Goal: Check status: Check status

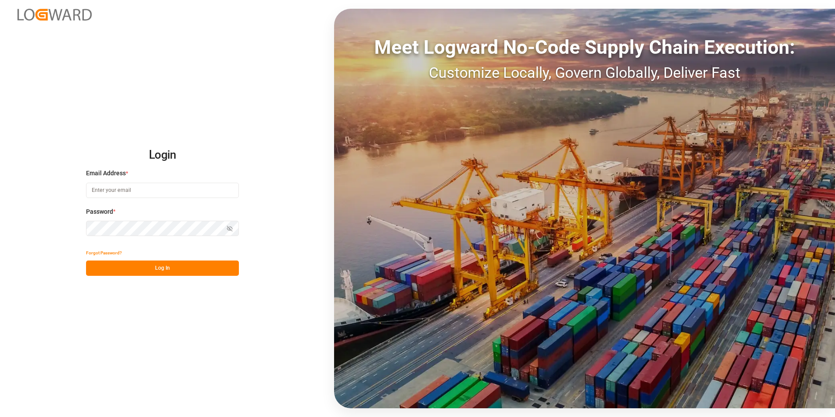
type input "[PERSON_NAME][EMAIL_ADDRESS][DOMAIN_NAME]"
click at [195, 273] on button "Log In" at bounding box center [162, 267] width 153 height 15
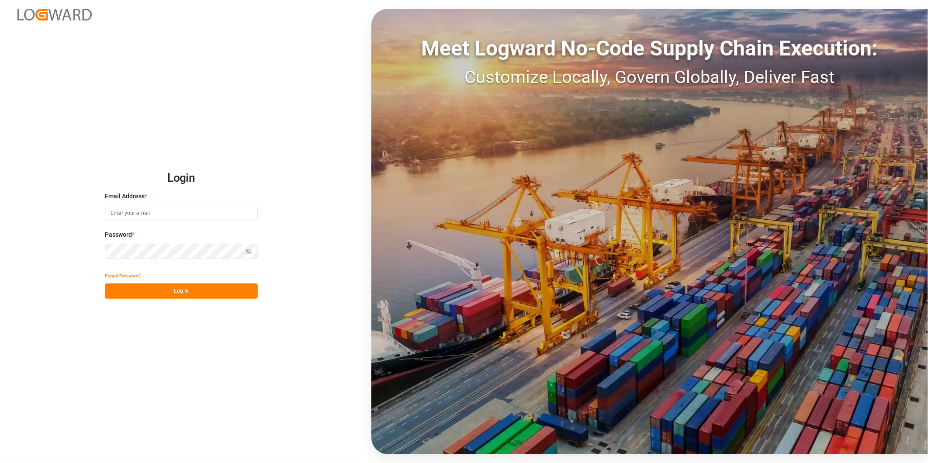
type input "[PERSON_NAME][EMAIL_ADDRESS][DOMAIN_NAME]"
click at [211, 294] on button "Log In" at bounding box center [181, 290] width 153 height 15
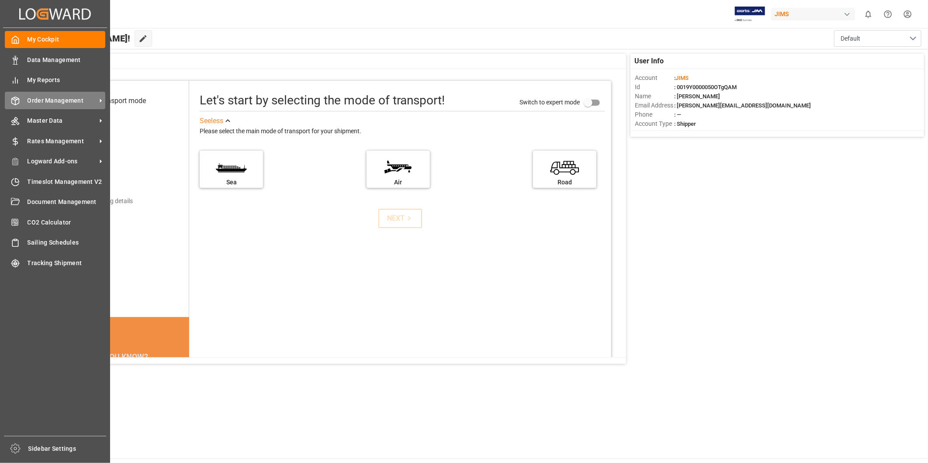
click at [79, 103] on span "Order Management" at bounding box center [62, 100] width 69 height 9
click at [80, 100] on span "Order Management" at bounding box center [62, 100] width 69 height 9
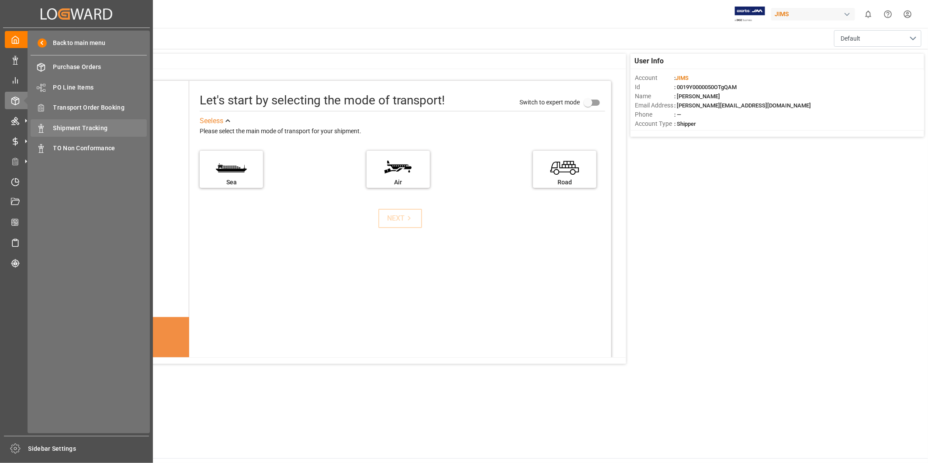
click at [97, 124] on span "Shipment Tracking" at bounding box center [100, 128] width 94 height 9
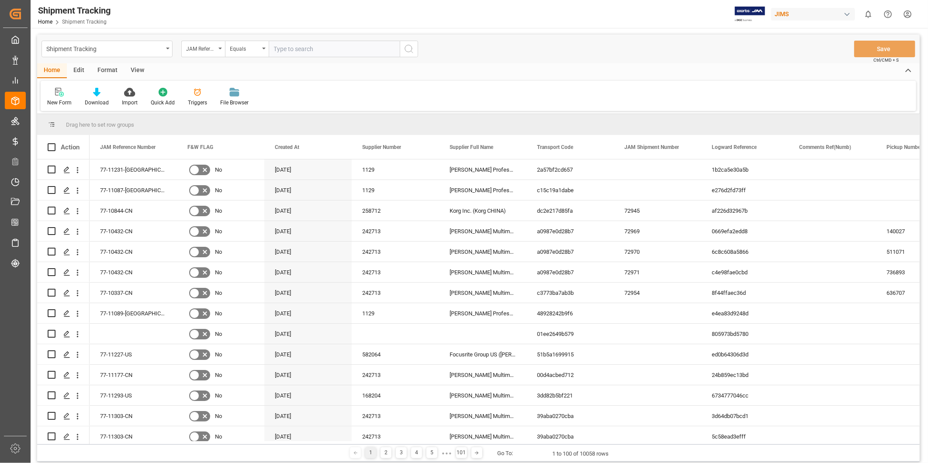
click at [335, 47] on input "text" at bounding box center [334, 49] width 131 height 17
type input "22-11122-US"
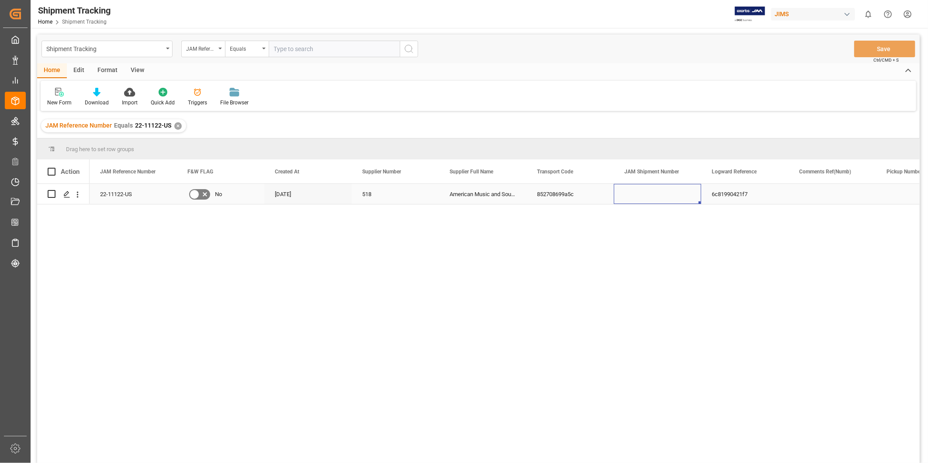
click at [614, 191] on div "Press SPACE to select this row." at bounding box center [657, 194] width 87 height 20
click at [133, 67] on div "View" at bounding box center [137, 70] width 27 height 15
click at [61, 97] on div "Default" at bounding box center [56, 96] width 30 height 19
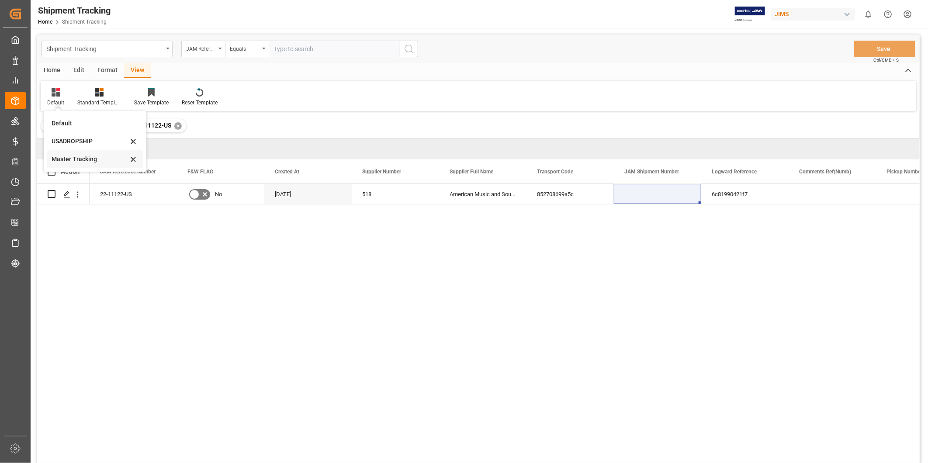
drag, startPoint x: 61, startPoint y: 97, endPoint x: 69, endPoint y: 155, distance: 58.6
click at [69, 155] on div "Master Tracking" at bounding box center [90, 159] width 76 height 9
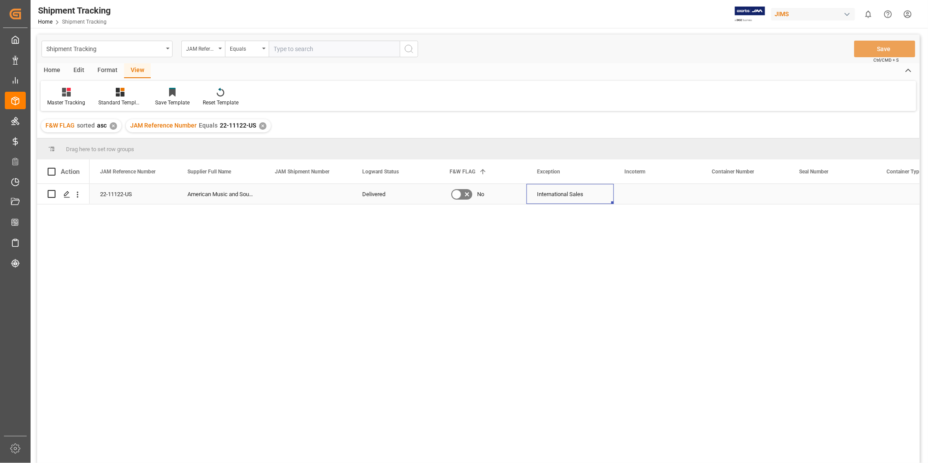
click at [604, 192] on div "International Sales" at bounding box center [569, 194] width 87 height 20
